Goal: Task Accomplishment & Management: Use online tool/utility

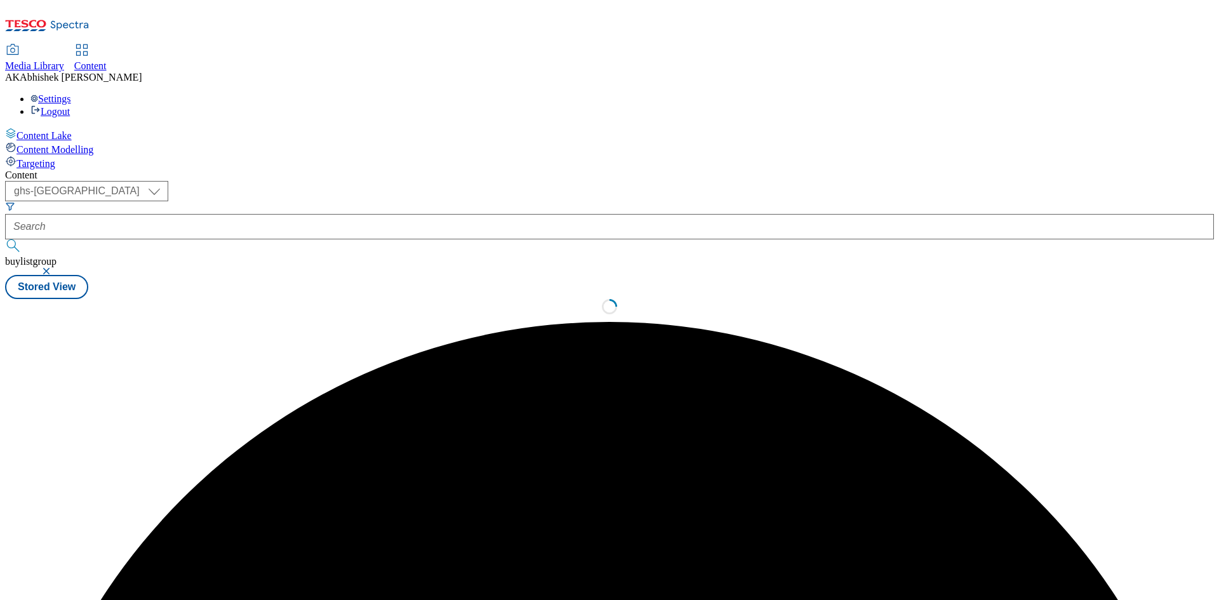
select select "ghs-[GEOGRAPHIC_DATA]"
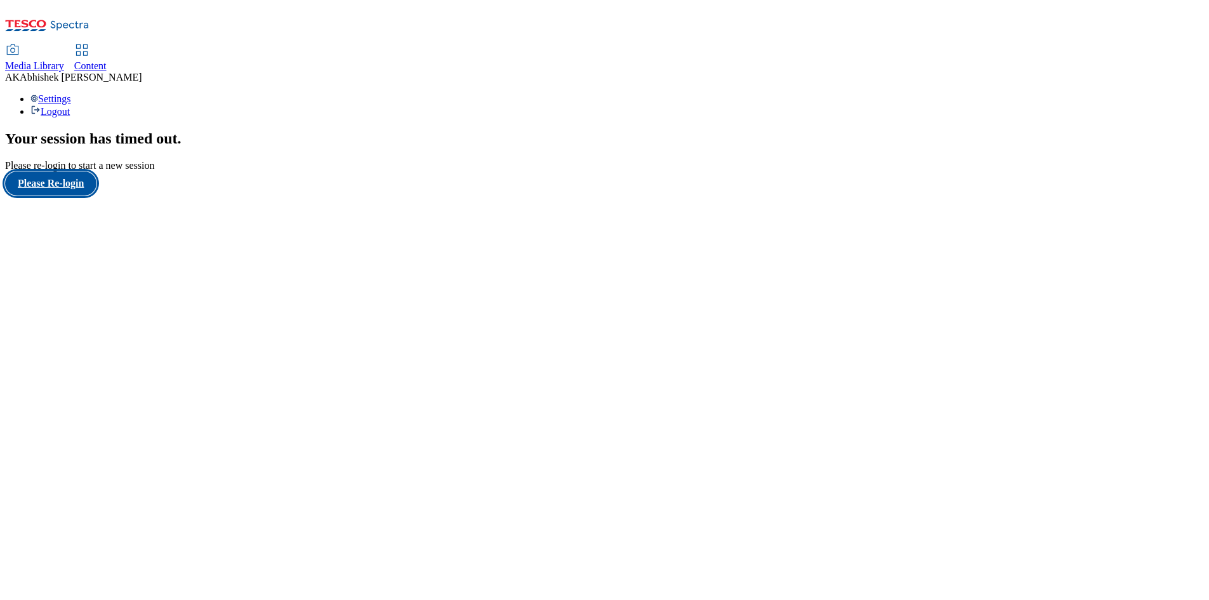
click at [95, 196] on button "Please Re-login" at bounding box center [50, 183] width 91 height 24
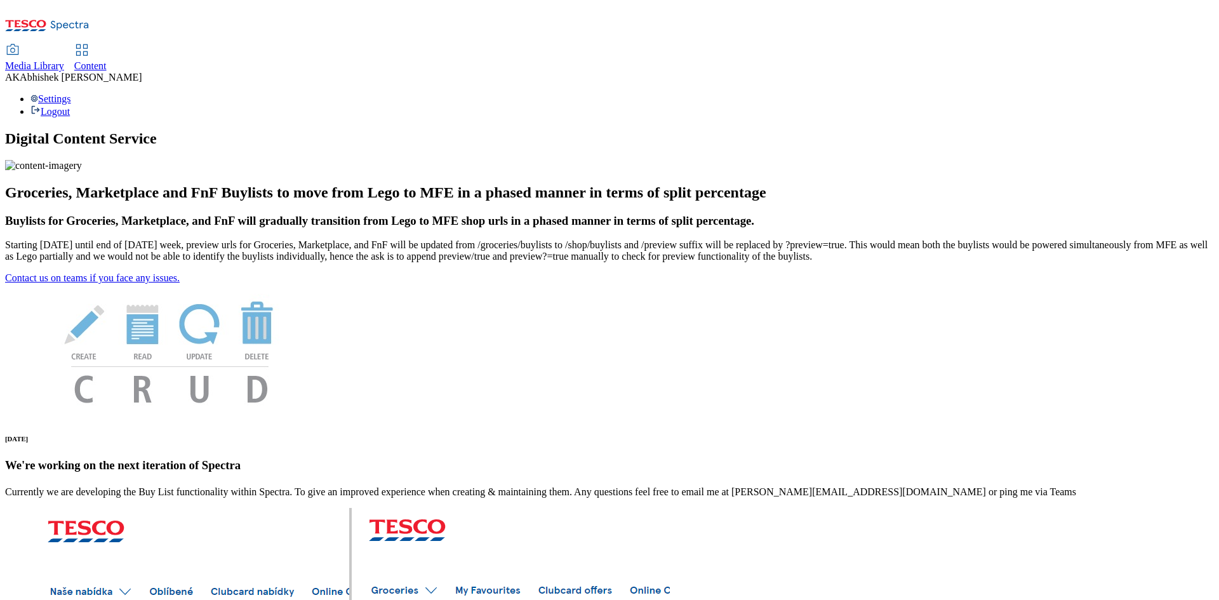
click at [107, 60] on span "Content" at bounding box center [90, 65] width 32 height 11
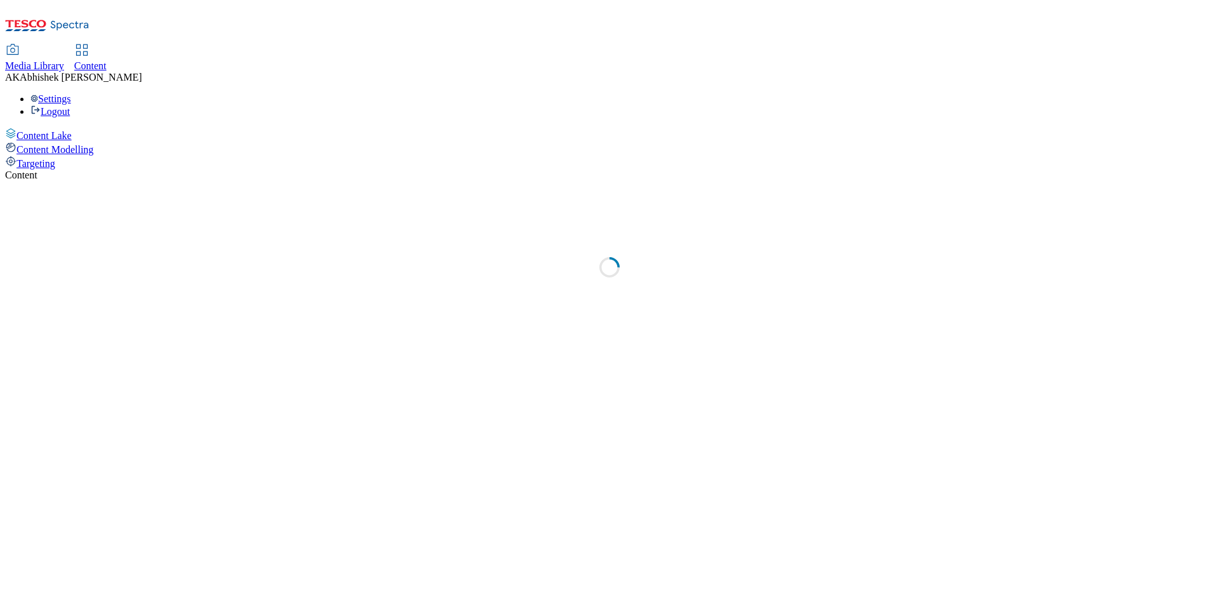
select select "ghs-[GEOGRAPHIC_DATA]"
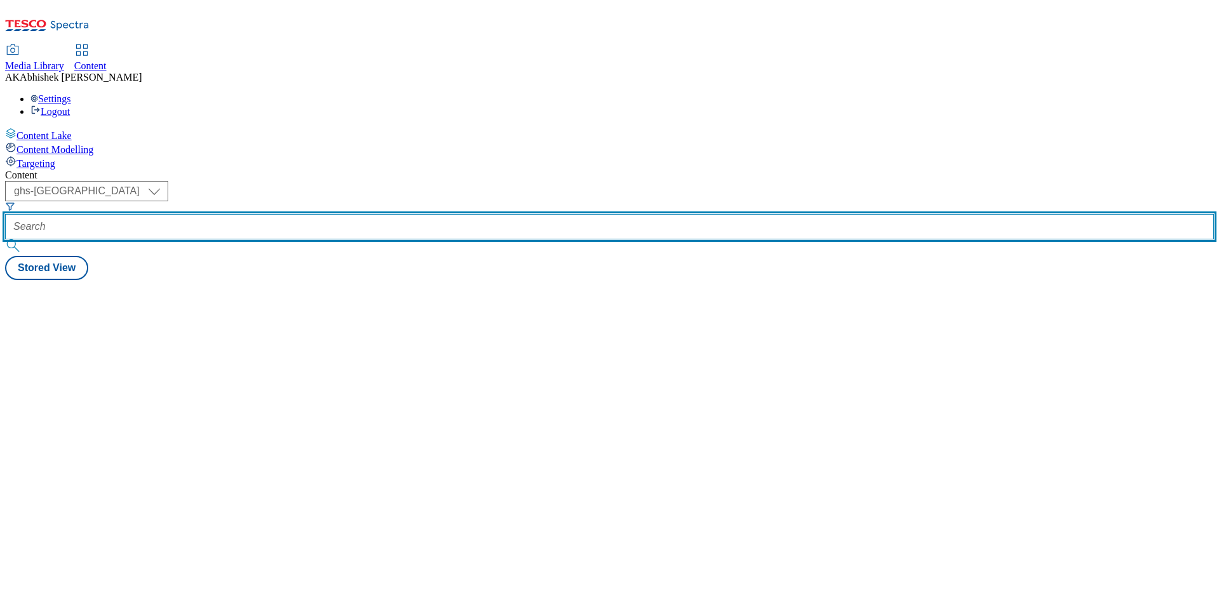
click at [316, 214] on input "text" at bounding box center [609, 226] width 1209 height 25
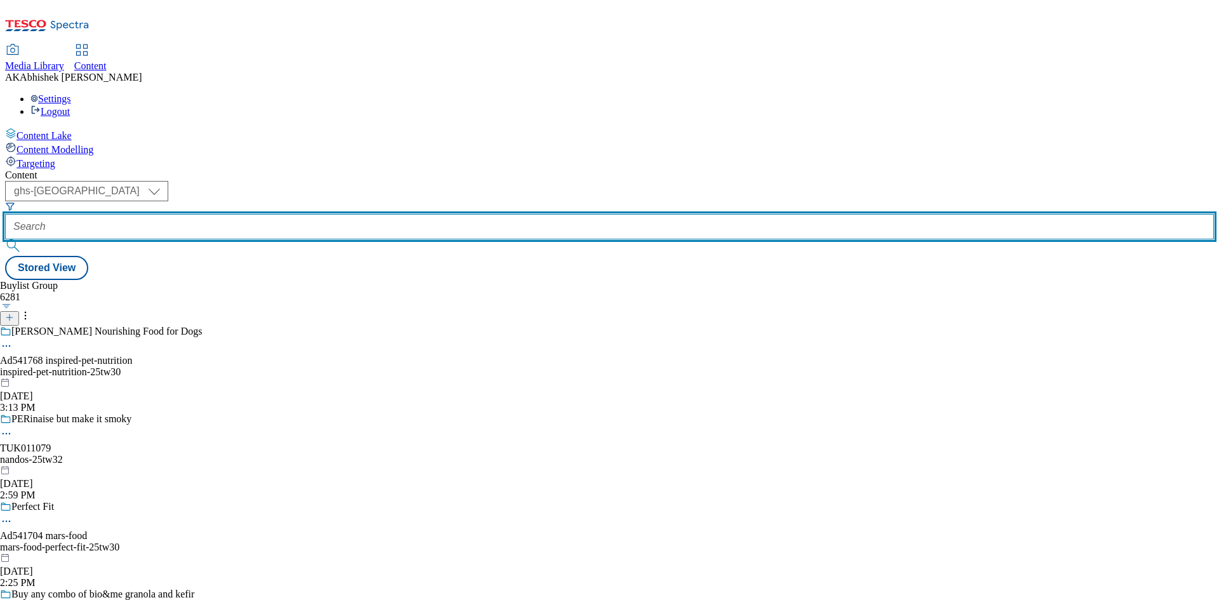
paste input "541768"
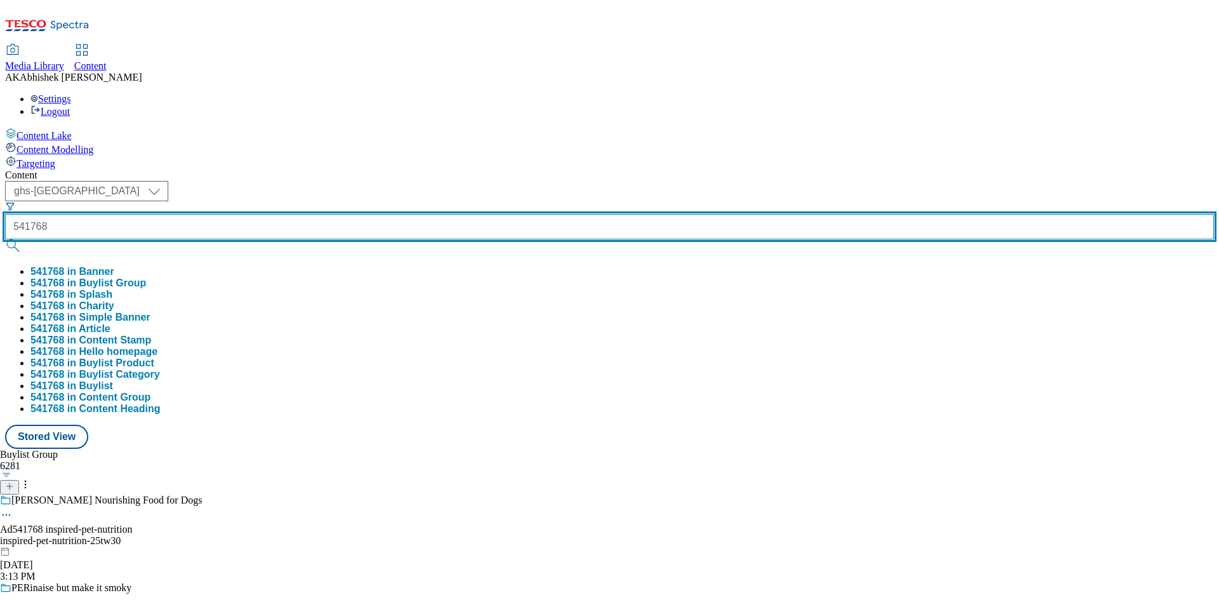
type input "541768"
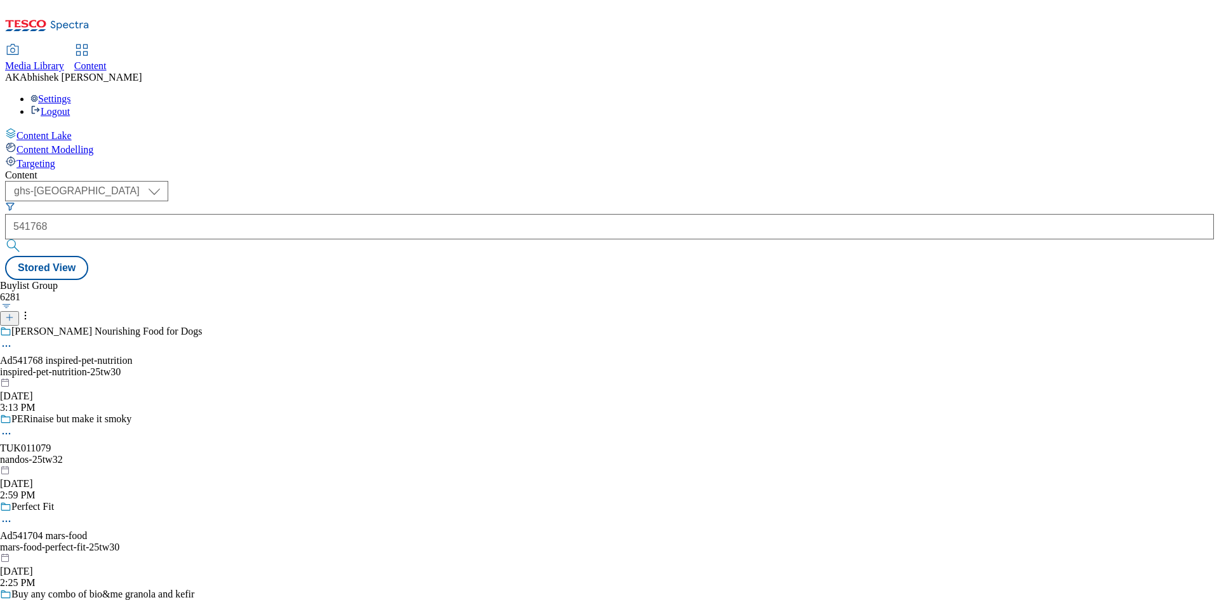
click at [272, 214] on div "541768" at bounding box center [609, 226] width 1209 height 25
click at [274, 214] on div "541768" at bounding box center [609, 226] width 1209 height 25
click at [202, 326] on div "[PERSON_NAME] Nourishing Food for Dogs Ad541768 inspired-pet-nutrition inspired…" at bounding box center [101, 370] width 202 height 88
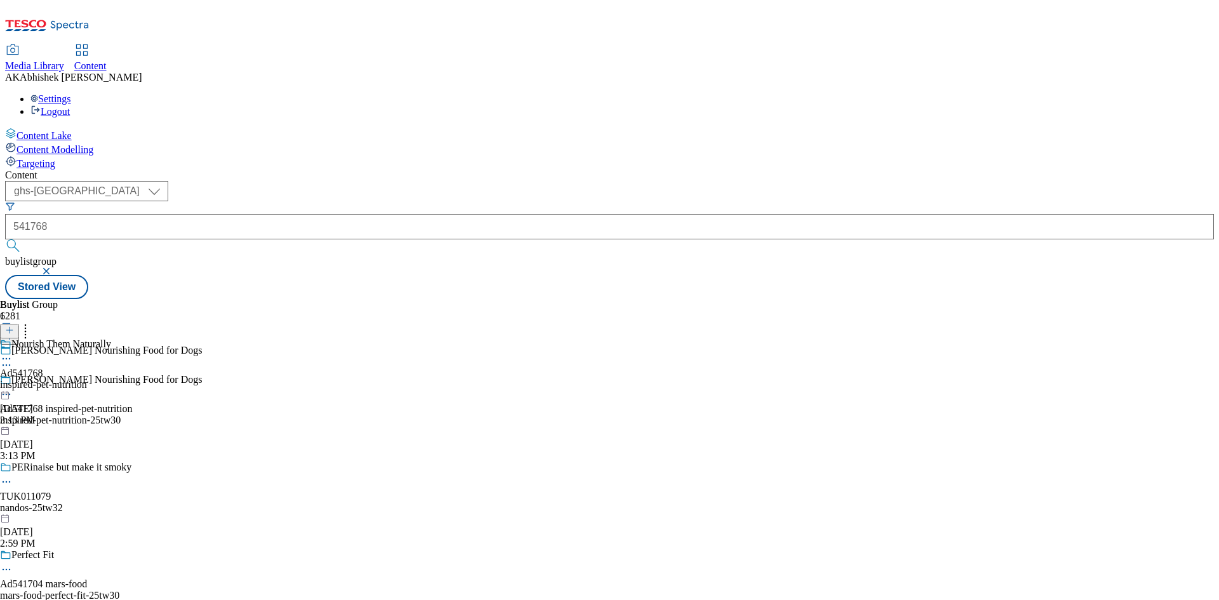
click at [13, 388] on icon at bounding box center [6, 394] width 13 height 13
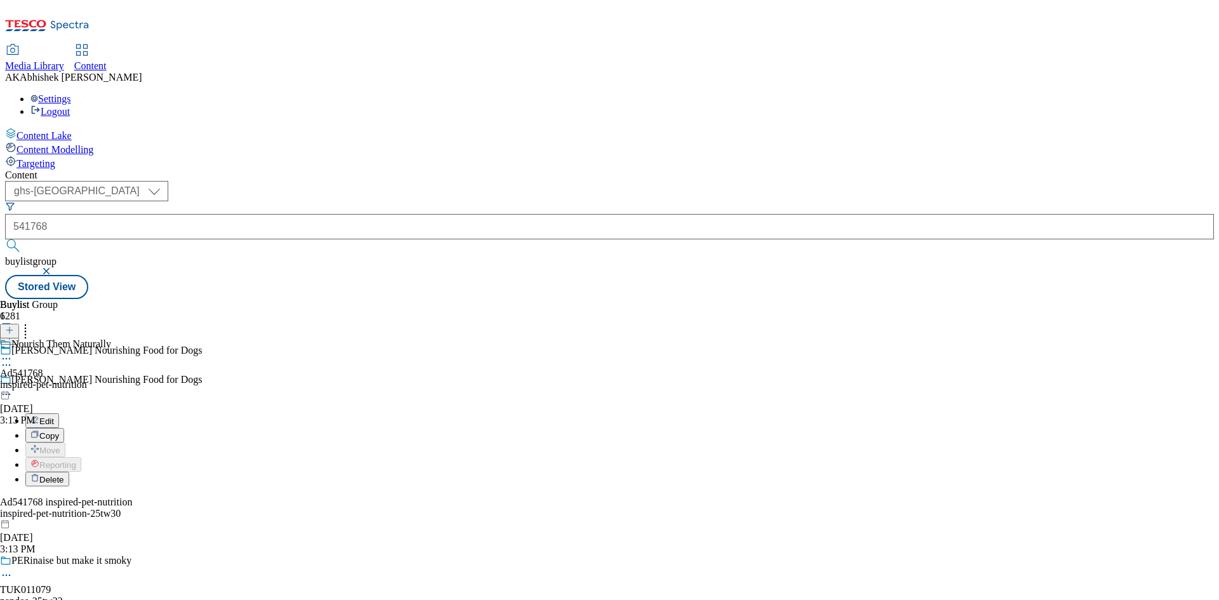
click at [59, 413] on button "Edit" at bounding box center [42, 420] width 34 height 15
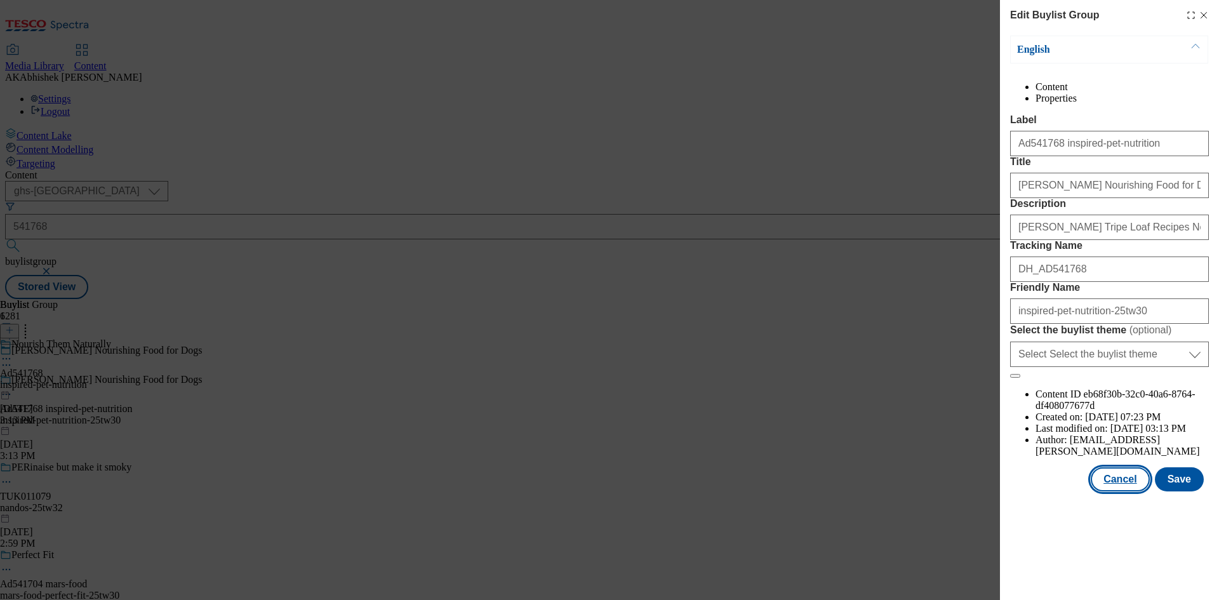
click at [1127, 491] on button "Cancel" at bounding box center [1120, 479] width 58 height 24
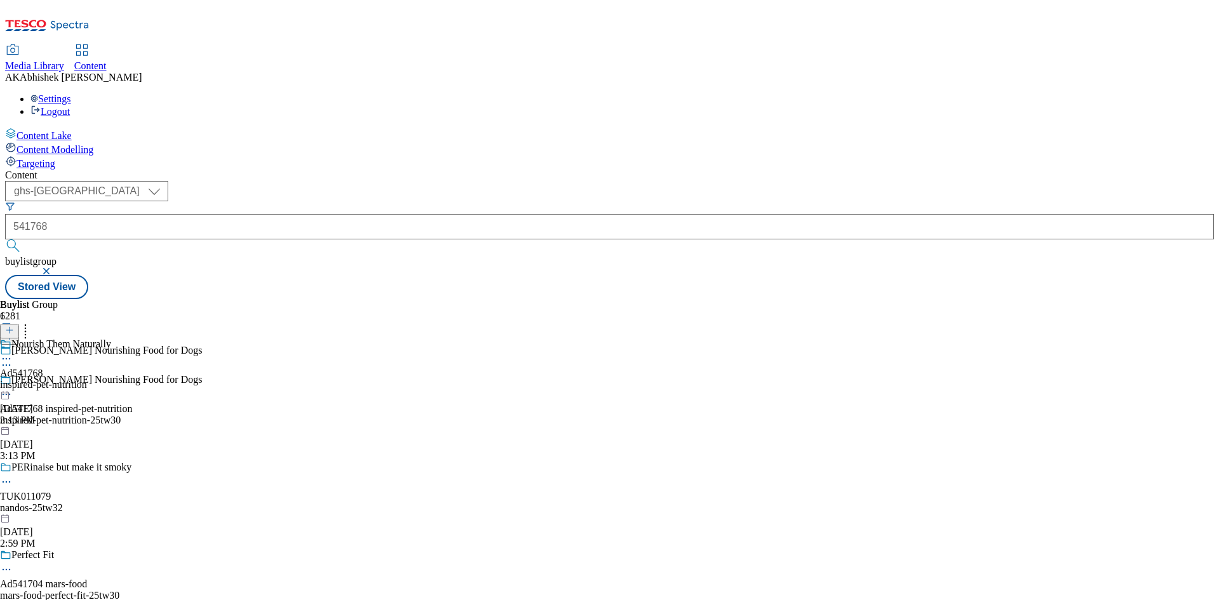
click at [111, 338] on div "Nourish Them Naturally" at bounding box center [55, 352] width 111 height 29
click at [13, 388] on icon at bounding box center [6, 394] width 13 height 13
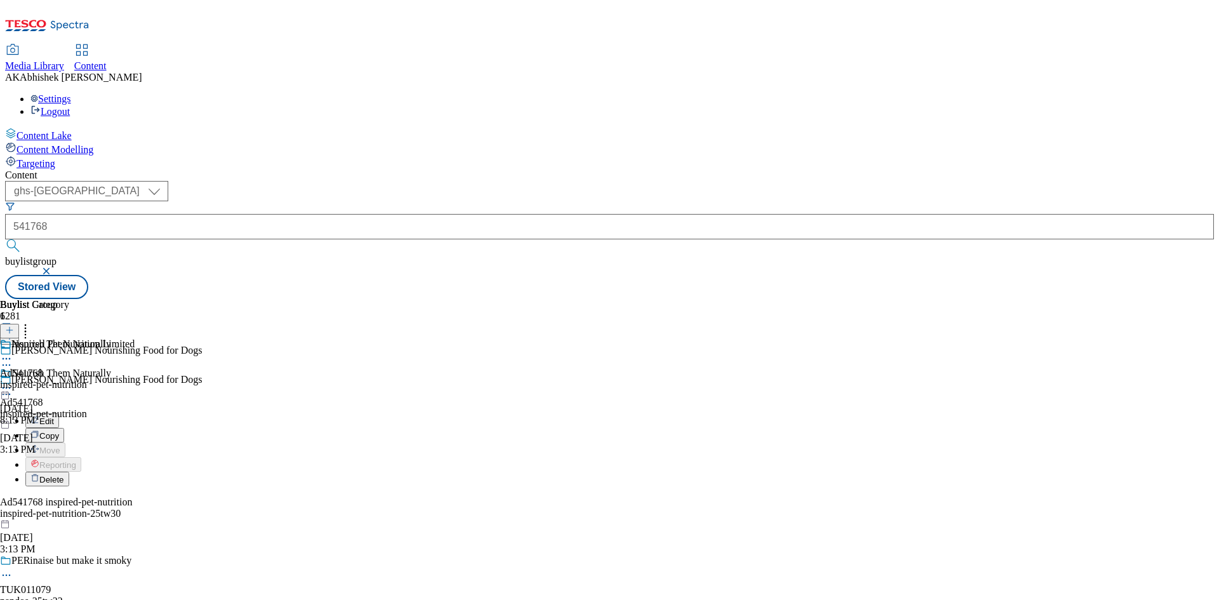
click at [59, 413] on button "Edit" at bounding box center [42, 420] width 34 height 15
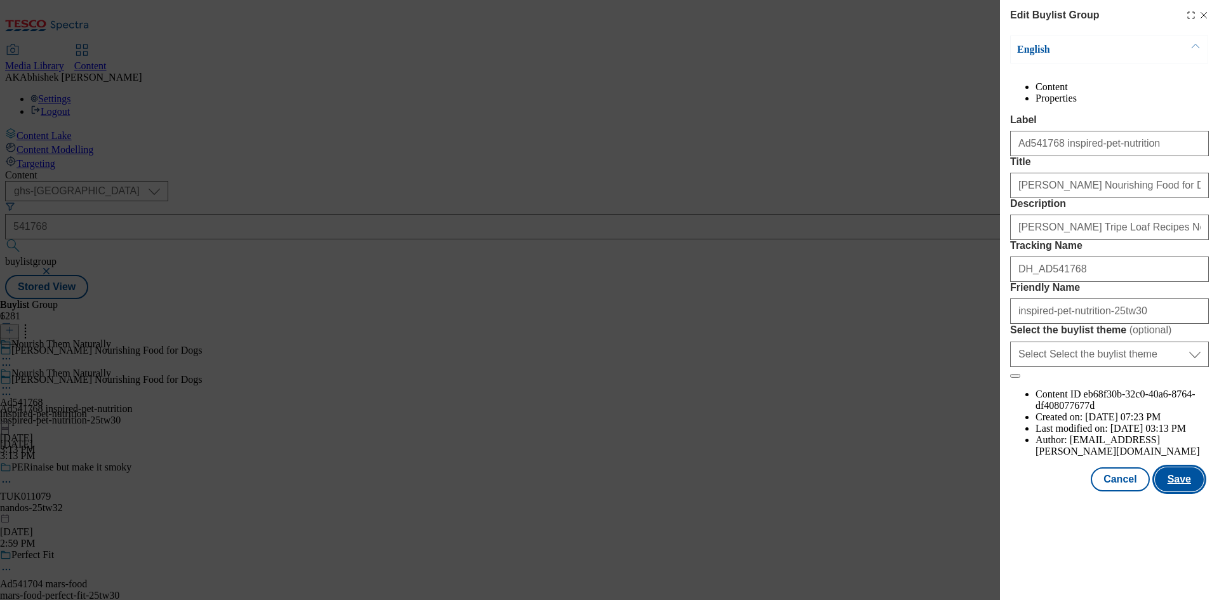
click at [1183, 491] on button "Save" at bounding box center [1179, 479] width 49 height 24
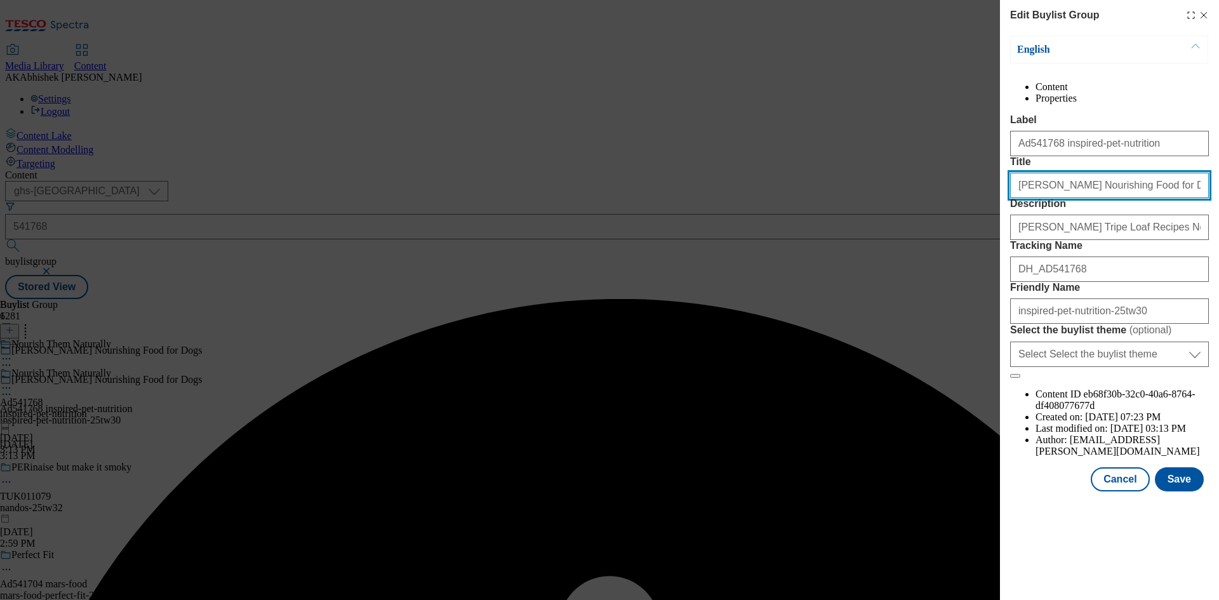
click at [1157, 198] on input "[PERSON_NAME] Nourishing Food for Dogs" at bounding box center [1109, 185] width 199 height 25
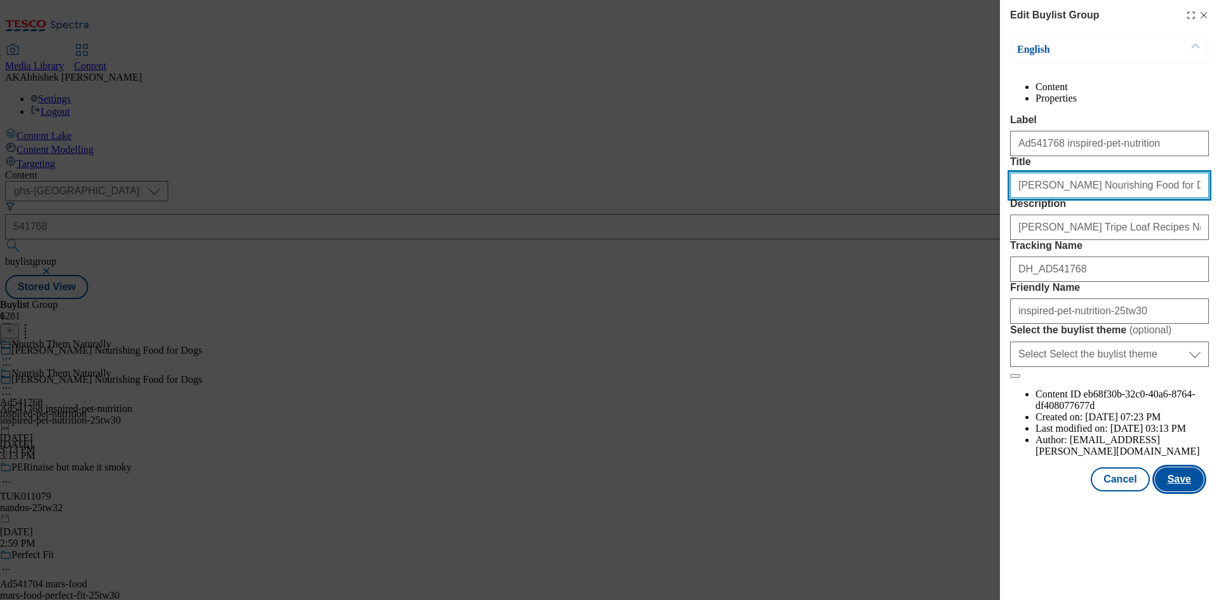
type input "[PERSON_NAME] Nourishing Food for Dogs"
click at [1181, 491] on button "Save" at bounding box center [1179, 479] width 49 height 24
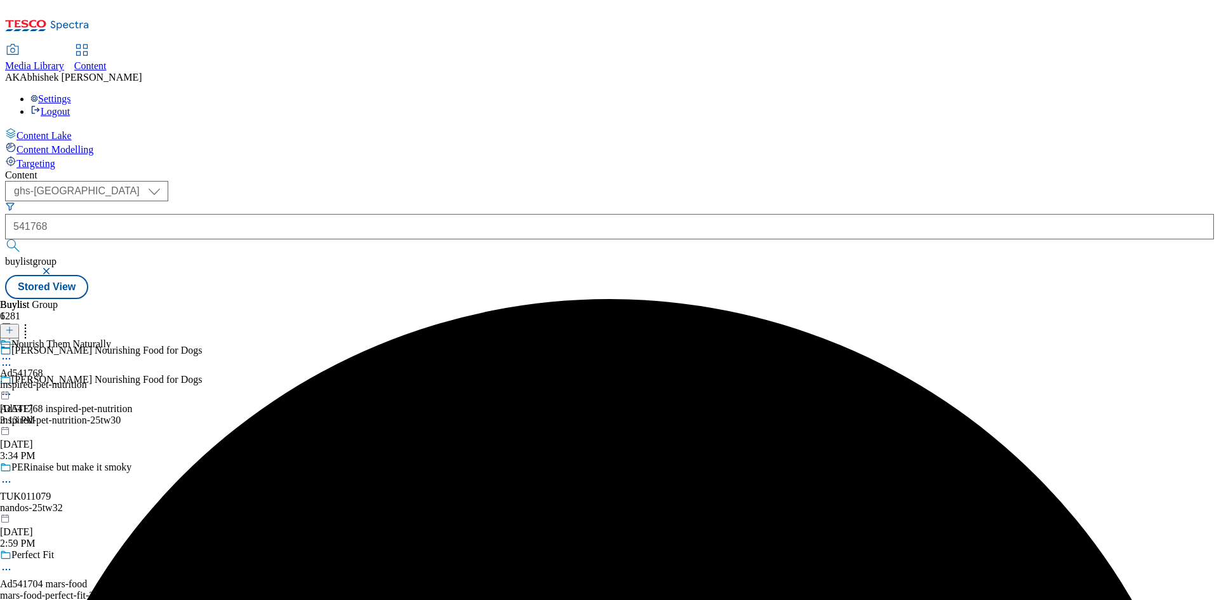
click at [13, 352] on icon at bounding box center [6, 358] width 13 height 13
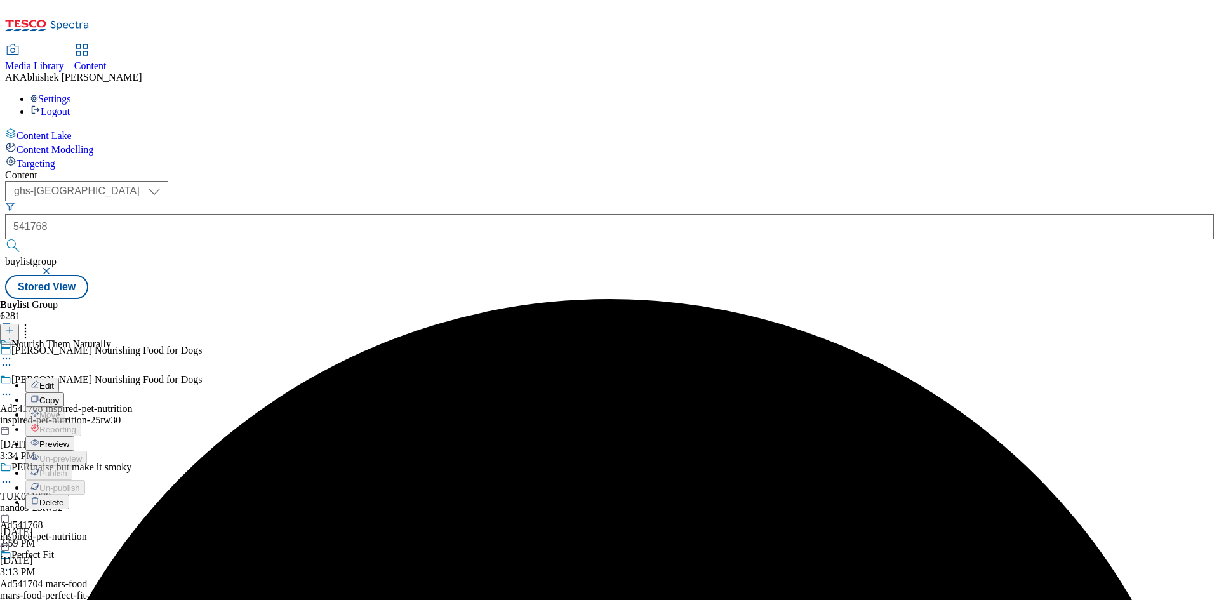
click at [54, 381] on span "Edit" at bounding box center [46, 386] width 15 height 10
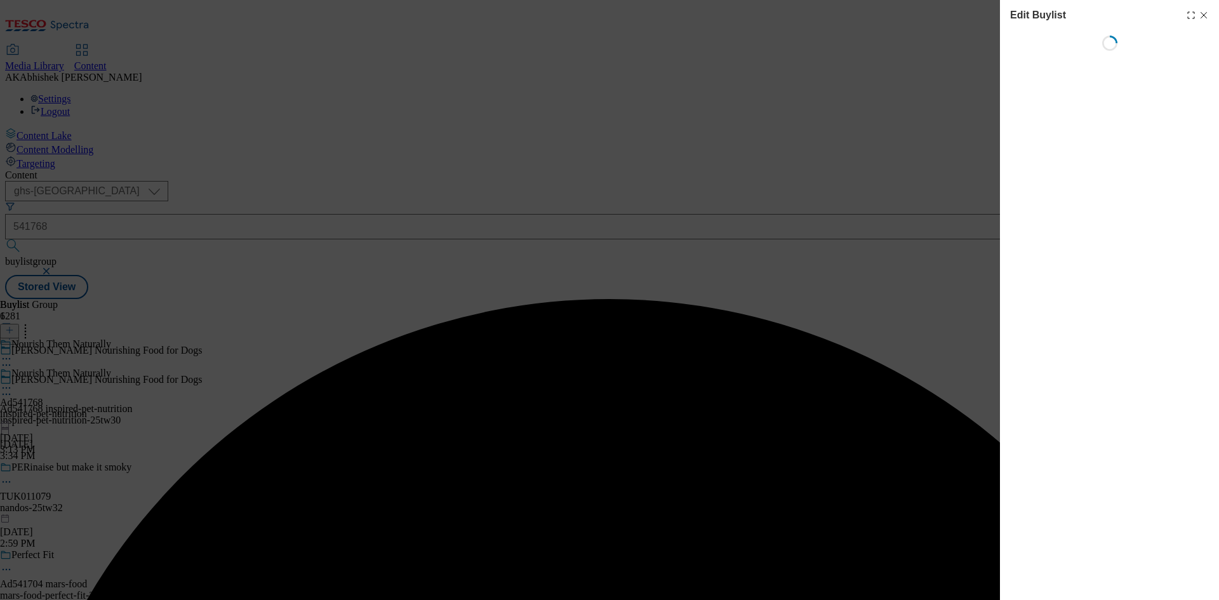
select select "tactical"
select select "supplier funded short term 1-3 weeks"
select select "dunnhumby"
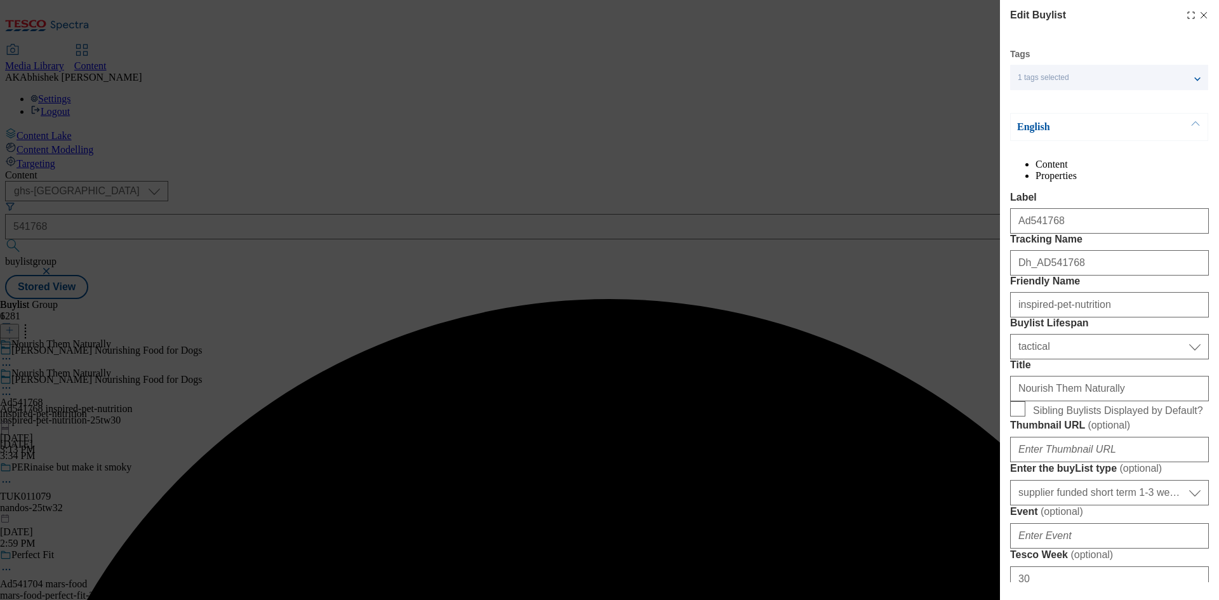
select select "Banner"
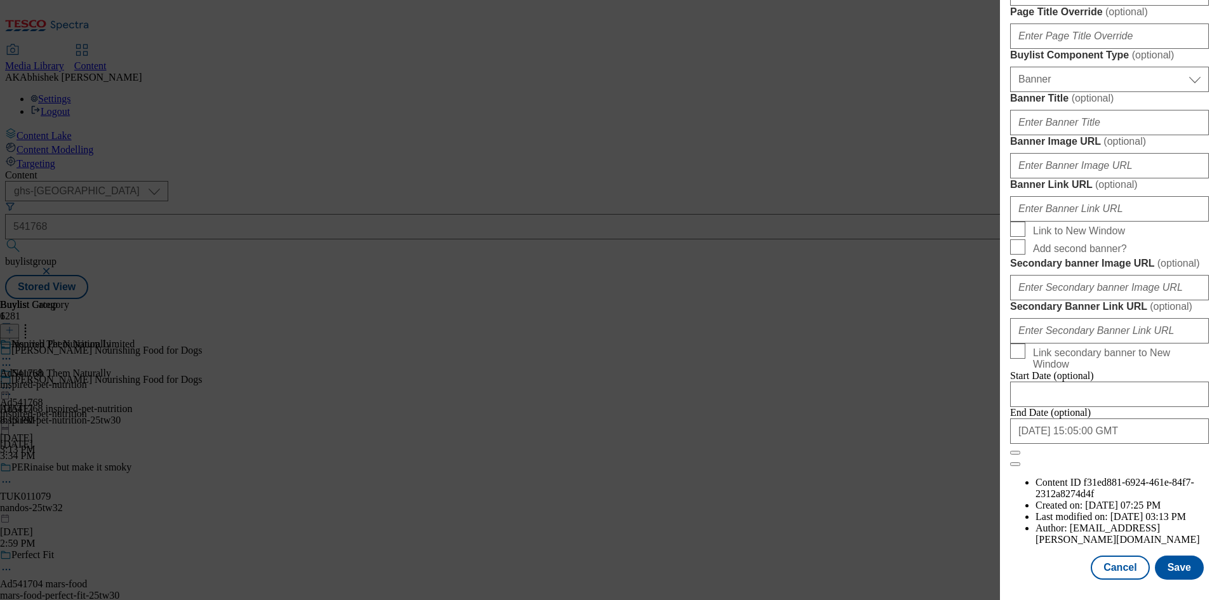
scroll to position [1247, 0]
click at [1180, 565] on button "Save" at bounding box center [1179, 567] width 49 height 24
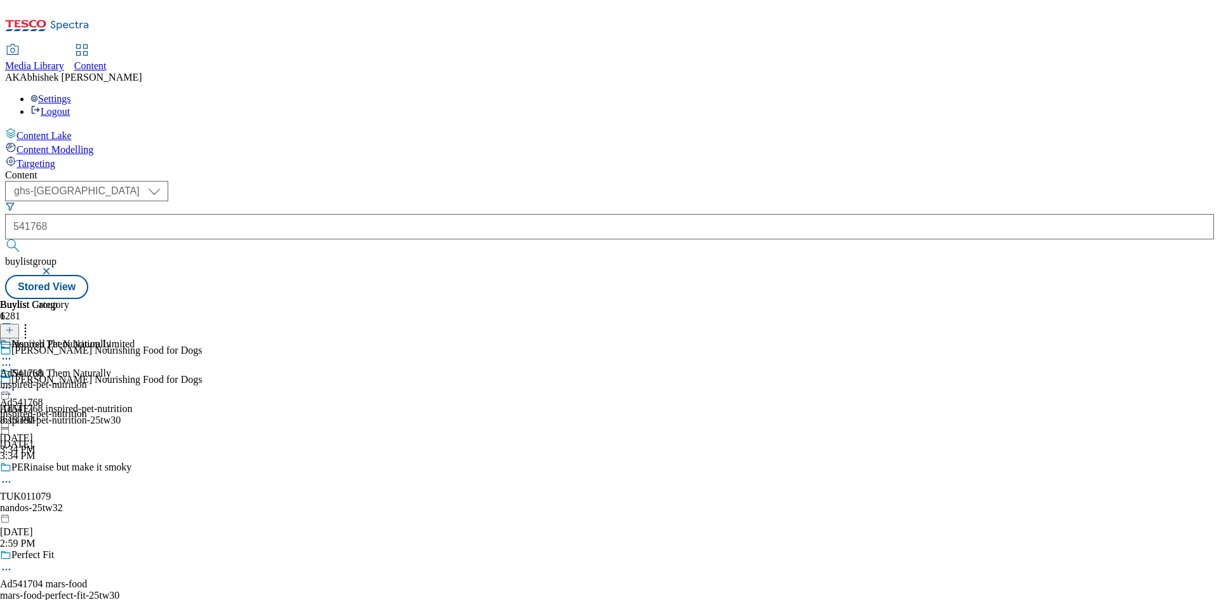
click at [135, 338] on div "Inspired Pet Nutrition Limited Ad541768 inspired-pet-nutrition [DATE] 8:13 PM" at bounding box center [67, 382] width 135 height 88
click at [13, 382] on icon at bounding box center [6, 388] width 13 height 13
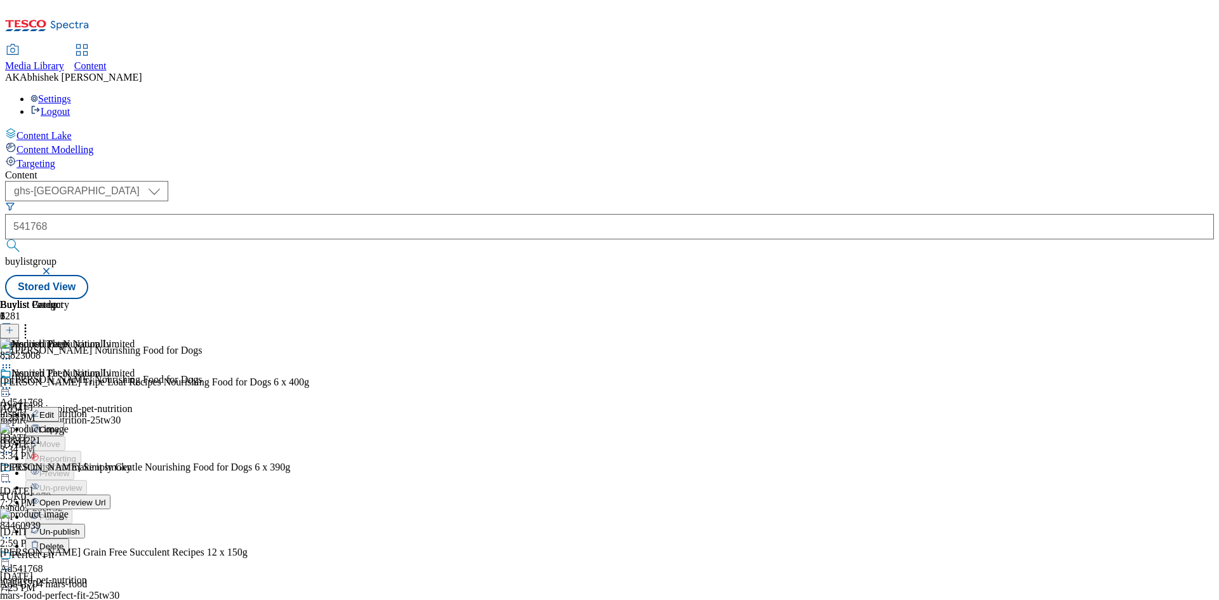
click at [59, 407] on button "Edit" at bounding box center [42, 414] width 34 height 15
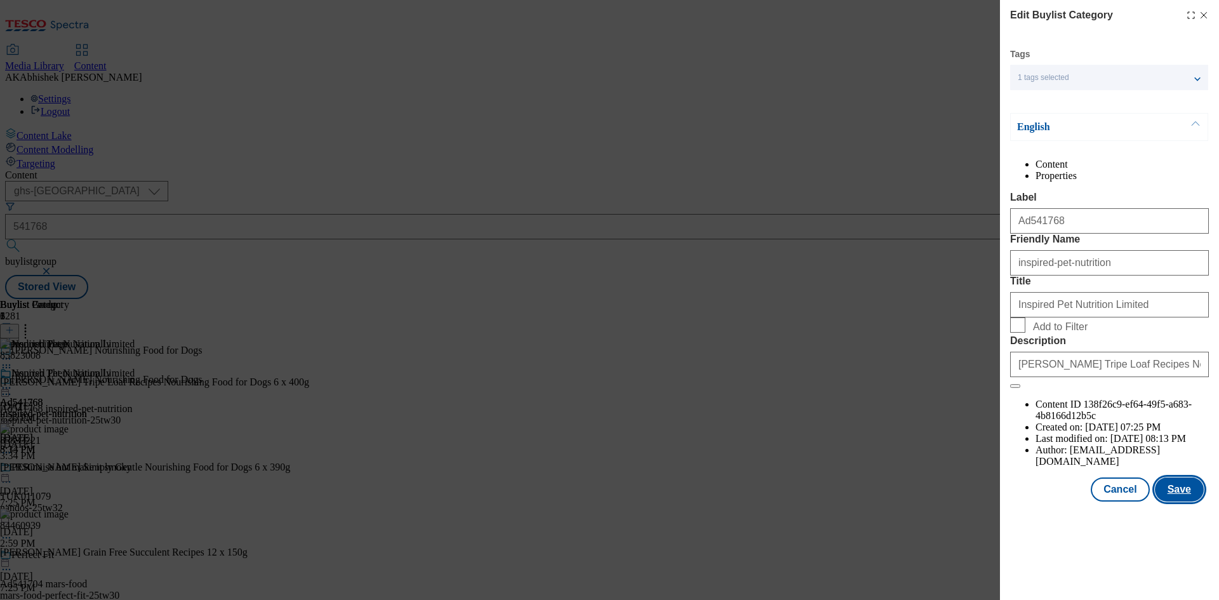
click at [1190, 502] on button "Save" at bounding box center [1179, 489] width 49 height 24
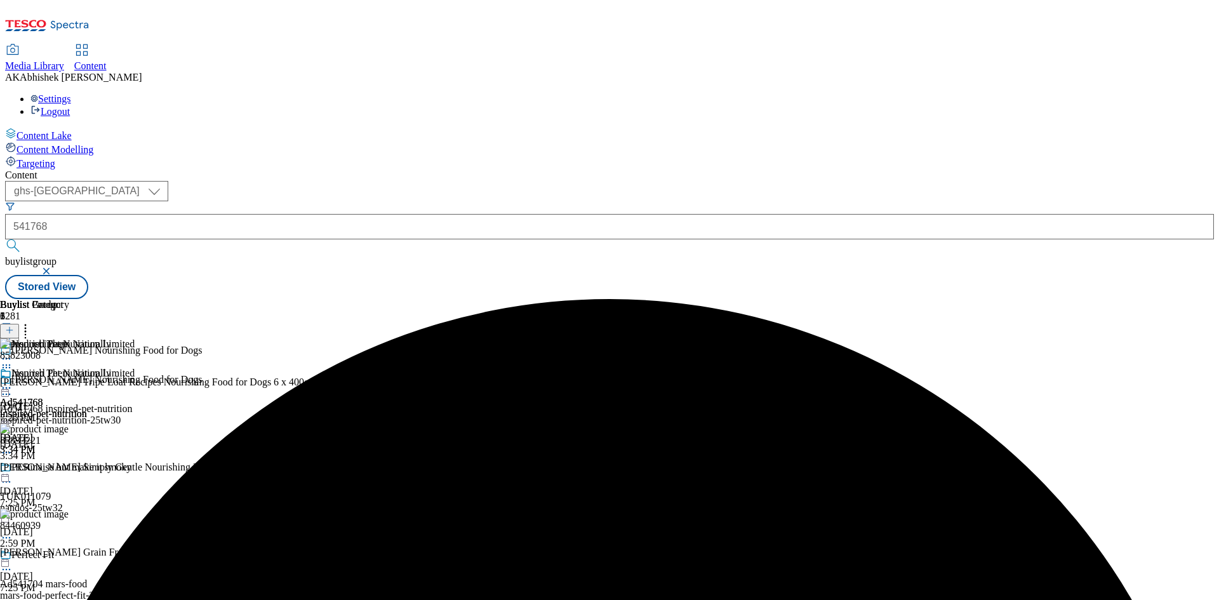
click at [13, 382] on icon at bounding box center [6, 388] width 13 height 13
click at [69, 468] on span "Preview" at bounding box center [54, 473] width 30 height 10
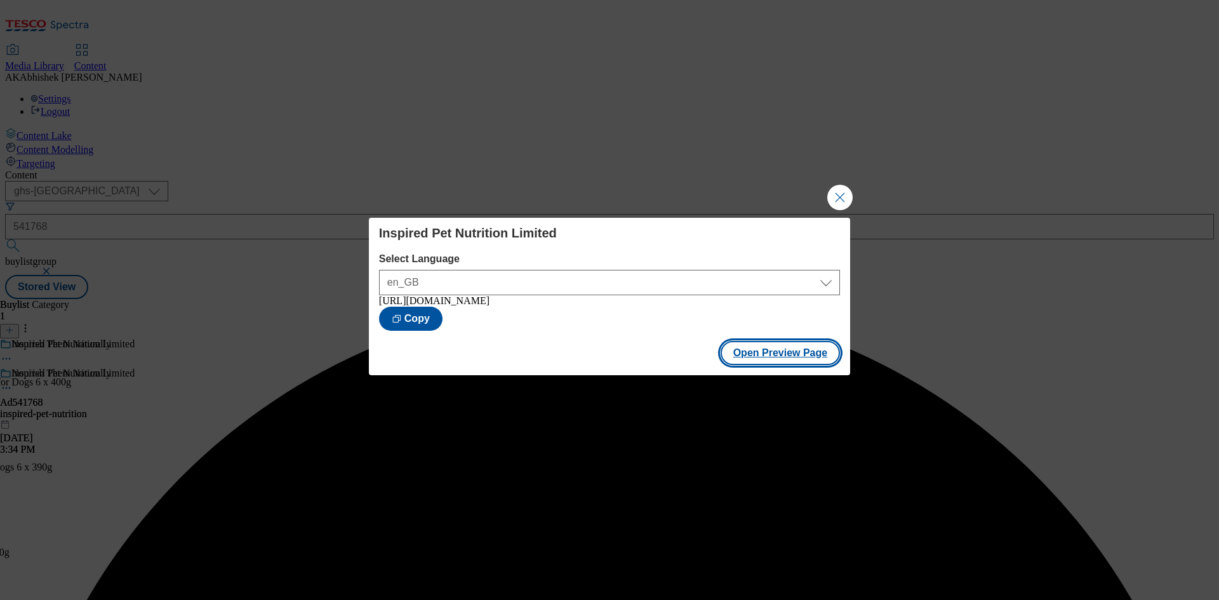
click at [753, 362] on button "Open Preview Page" at bounding box center [781, 353] width 120 height 24
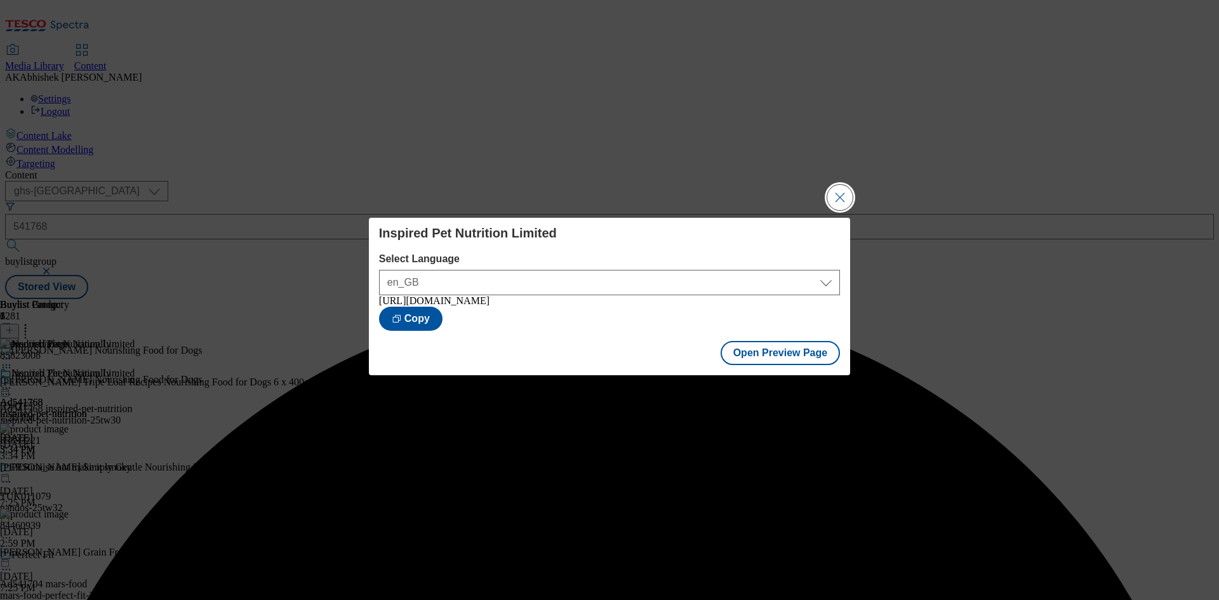
click at [839, 192] on button "Close Modal" at bounding box center [839, 197] width 25 height 25
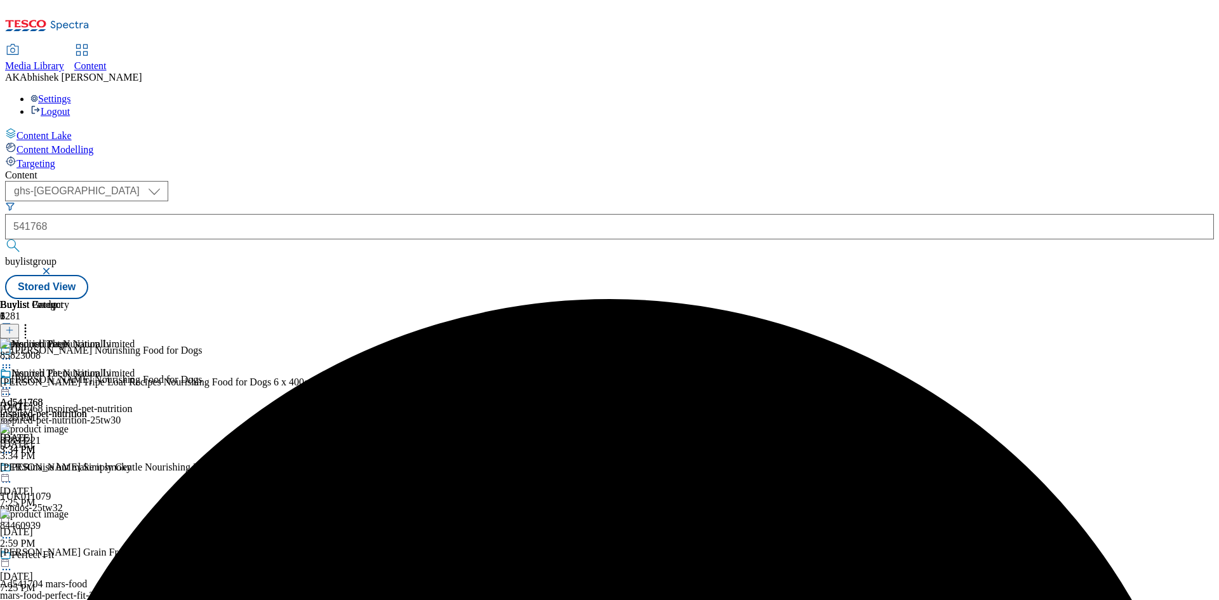
click at [13, 382] on icon at bounding box center [6, 388] width 13 height 13
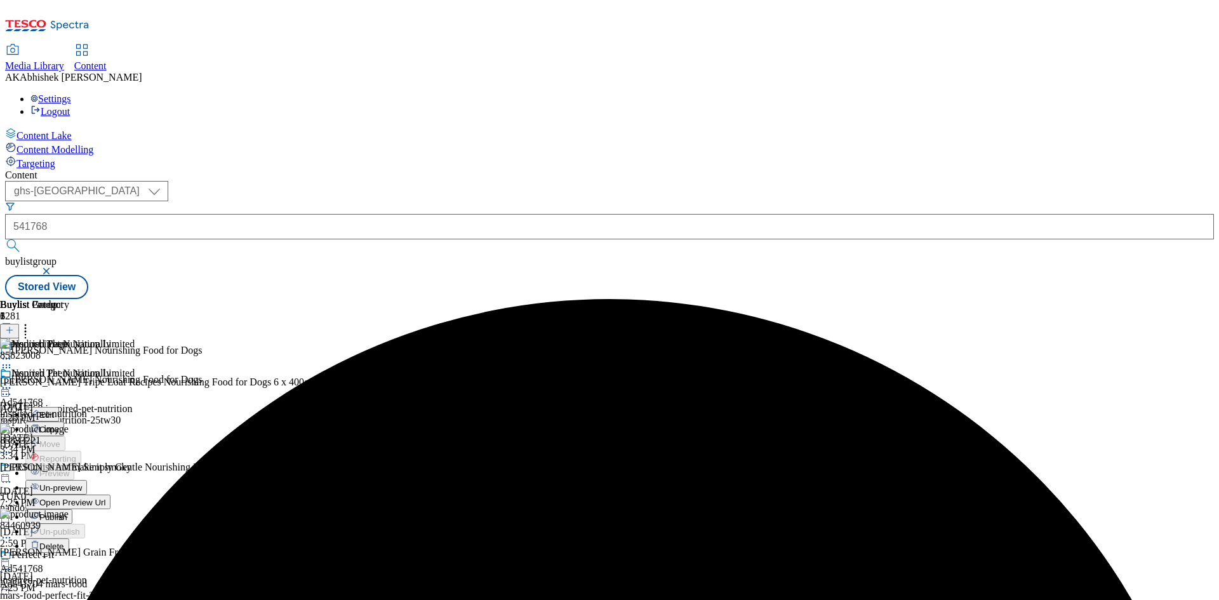
click at [67, 512] on span "Publish" at bounding box center [53, 517] width 28 height 10
